Goal: Communication & Community: Participate in discussion

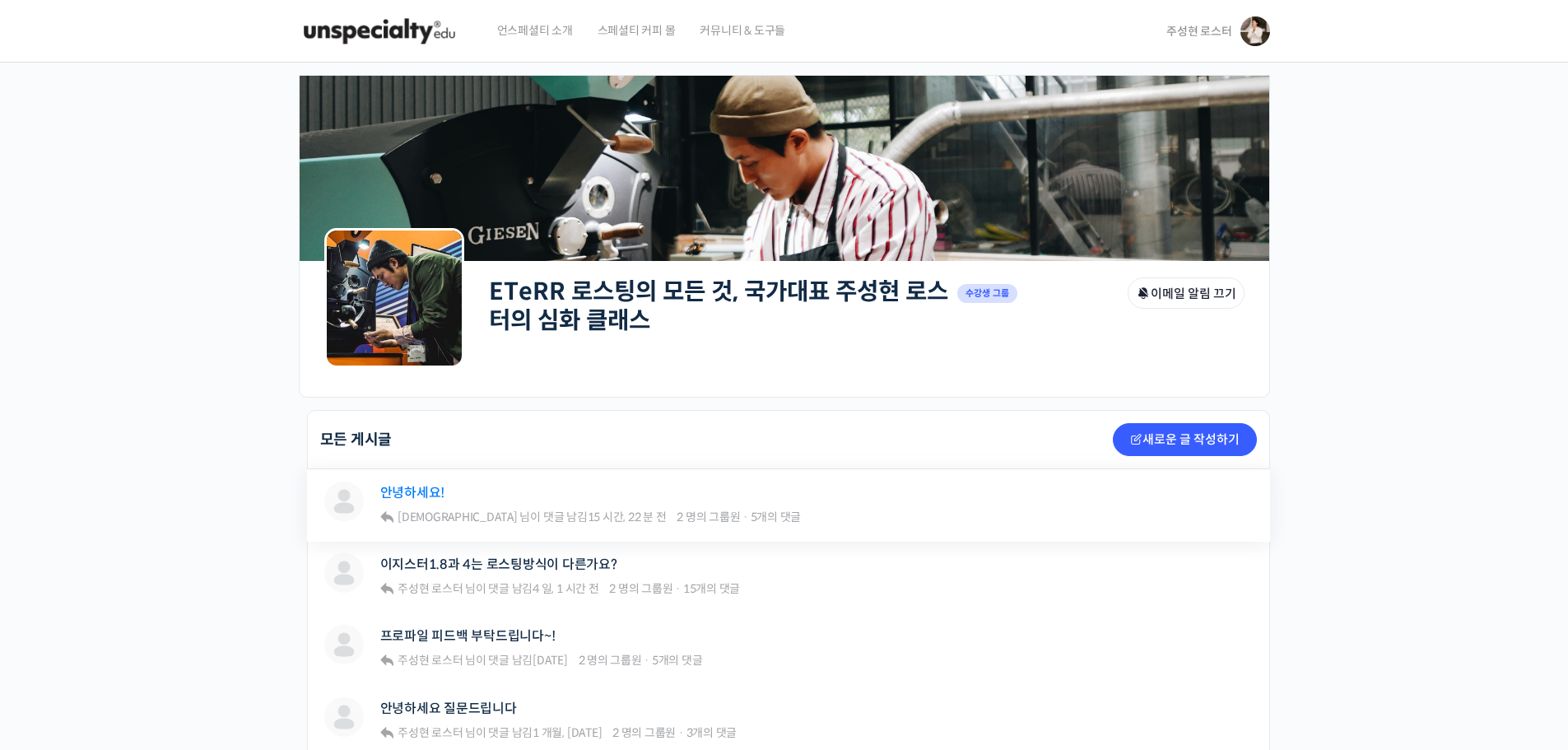
click at [433, 501] on link "안녕하세요!" at bounding box center [412, 492] width 65 height 16
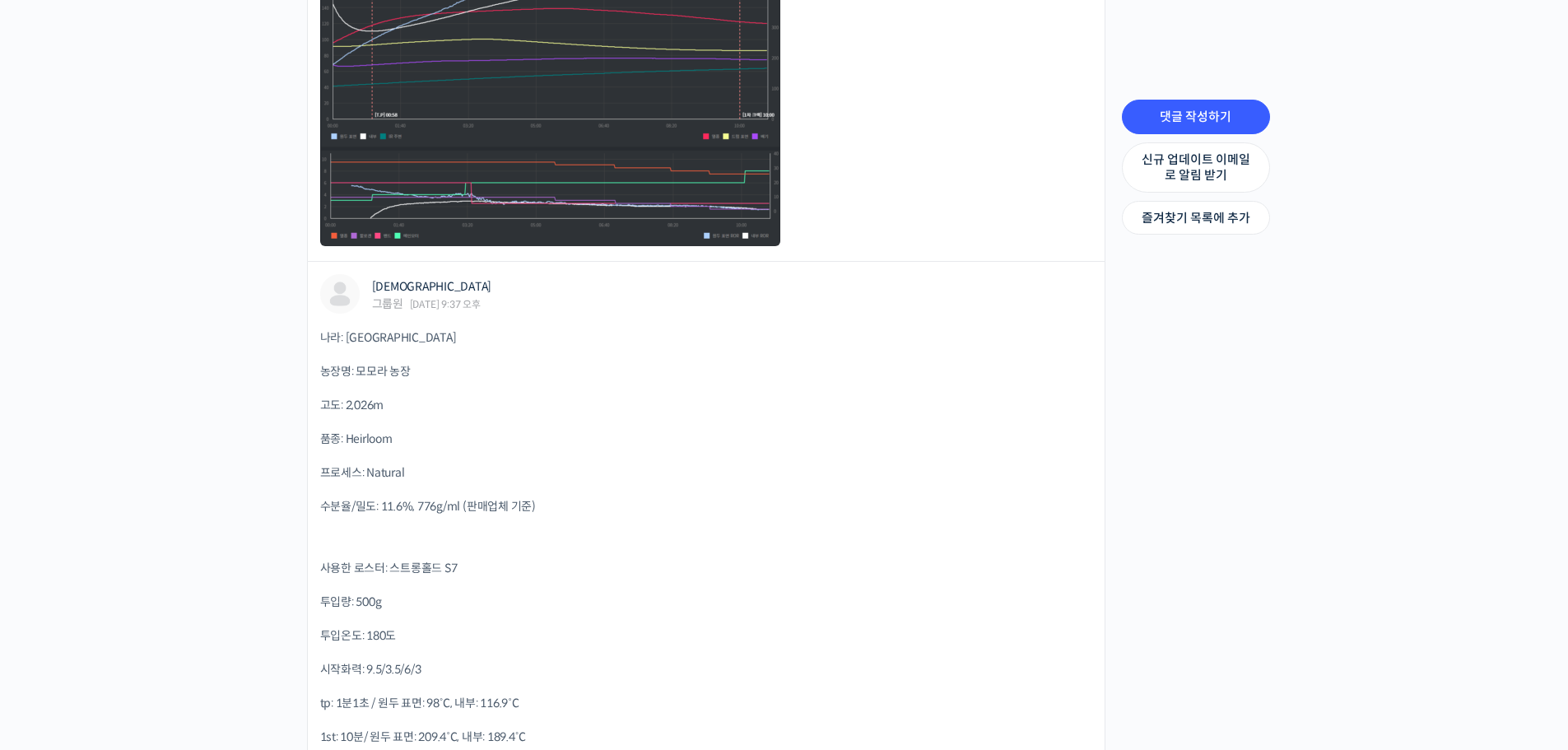
click at [1065, 294] on icon at bounding box center [1053, 294] width 30 height 29
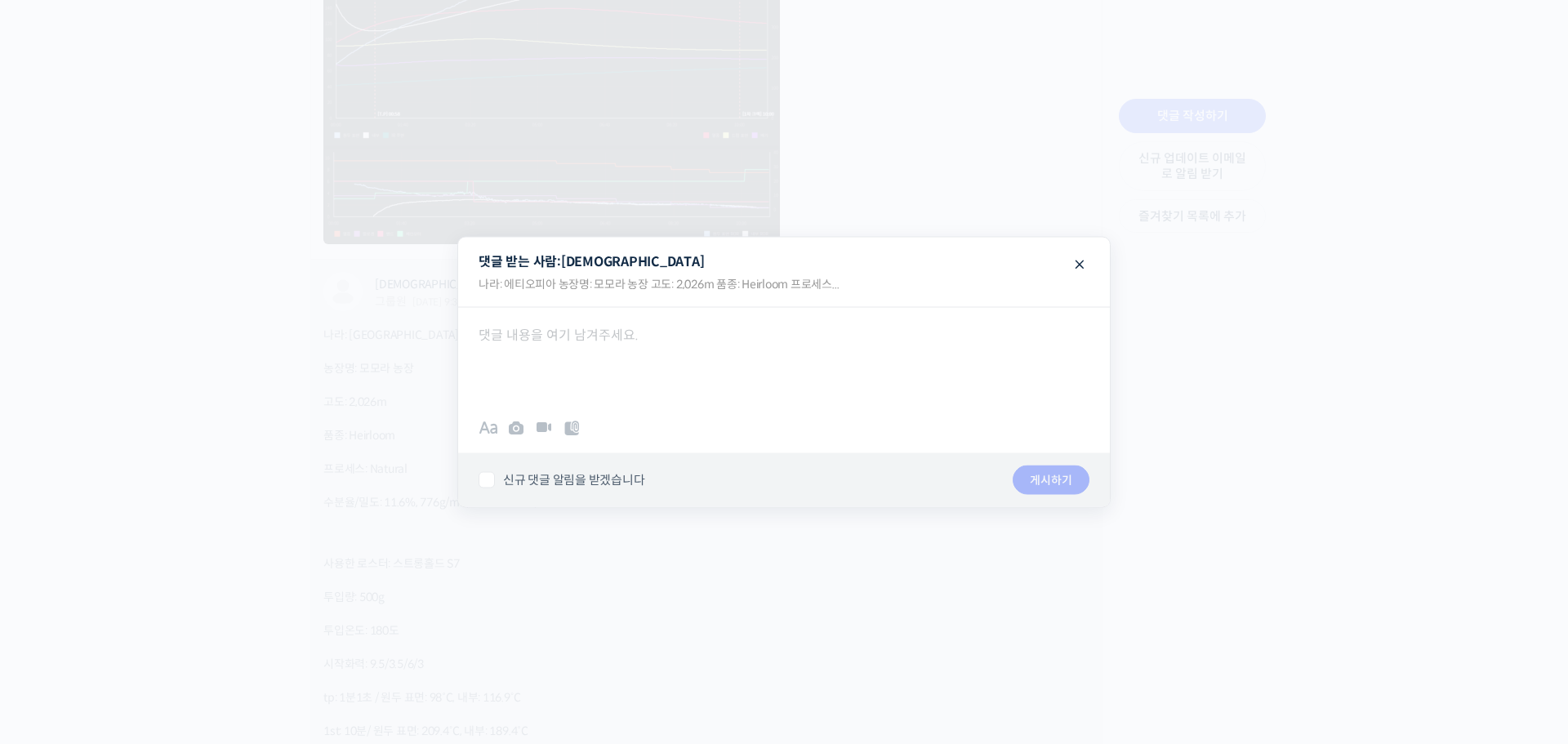
click at [591, 344] on div at bounding box center [784, 356] width 652 height 98
click at [799, 348] on div "맛 표현을 다 잘 진행되신것 같네요" at bounding box center [784, 356] width 652 height 98
click at [1074, 483] on button "게시하기" at bounding box center [1052, 480] width 77 height 29
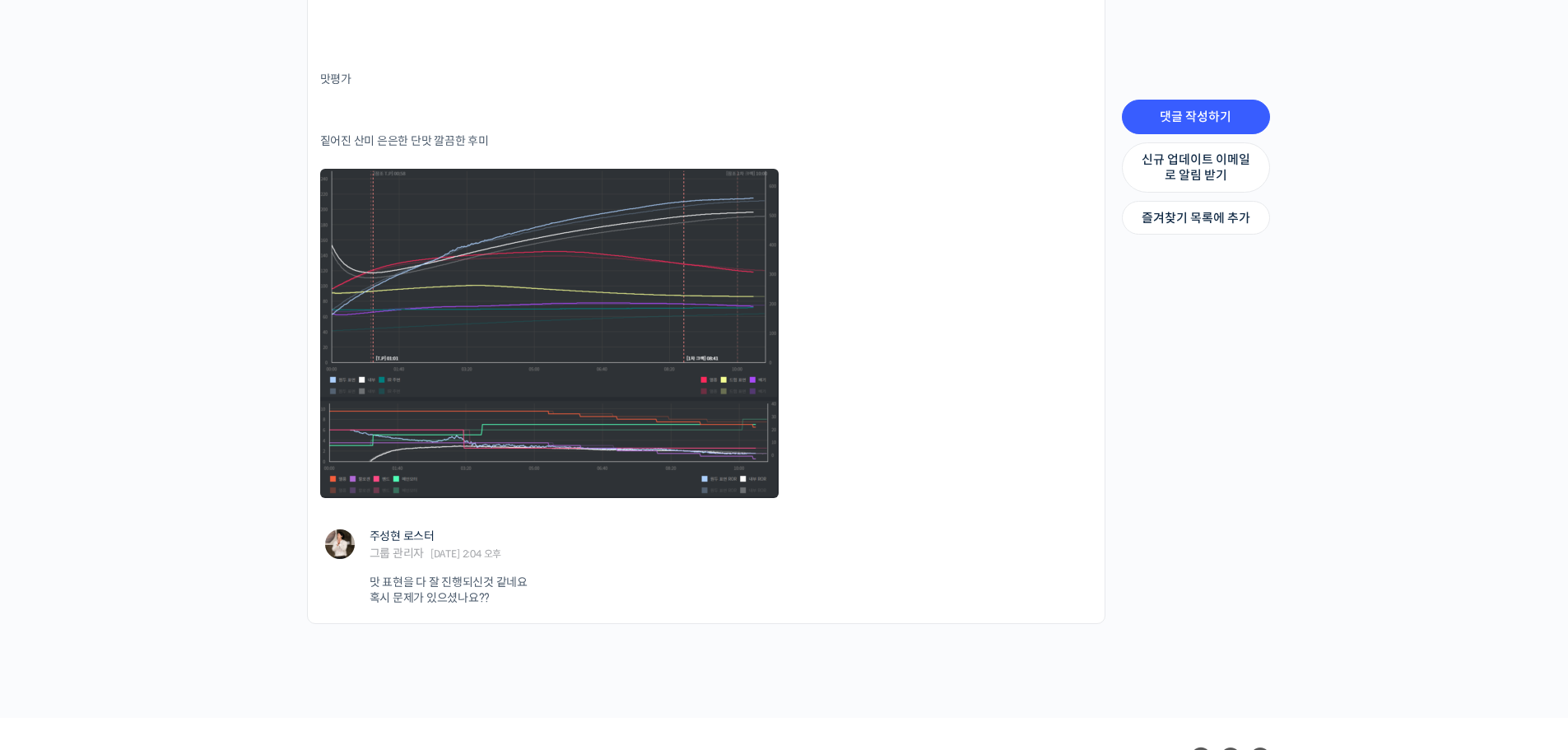
scroll to position [4586, 0]
